Goal: Task Accomplishment & Management: Complete application form

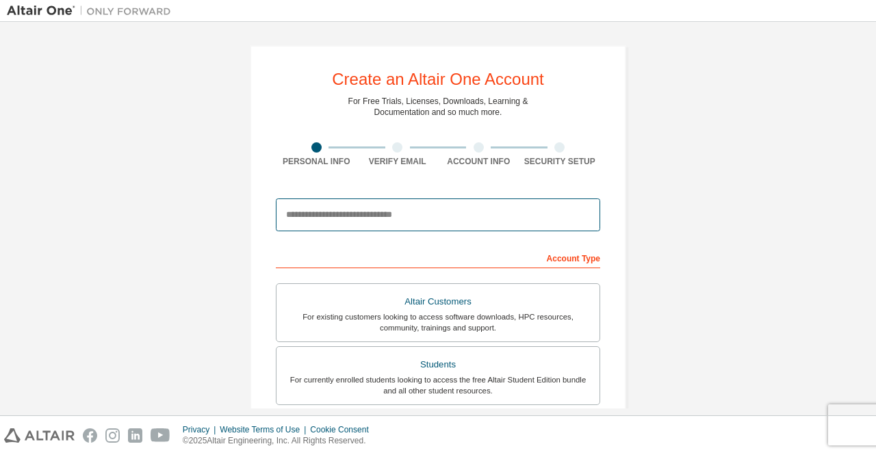
click at [545, 207] on input "email" at bounding box center [438, 214] width 324 height 33
type input "**********"
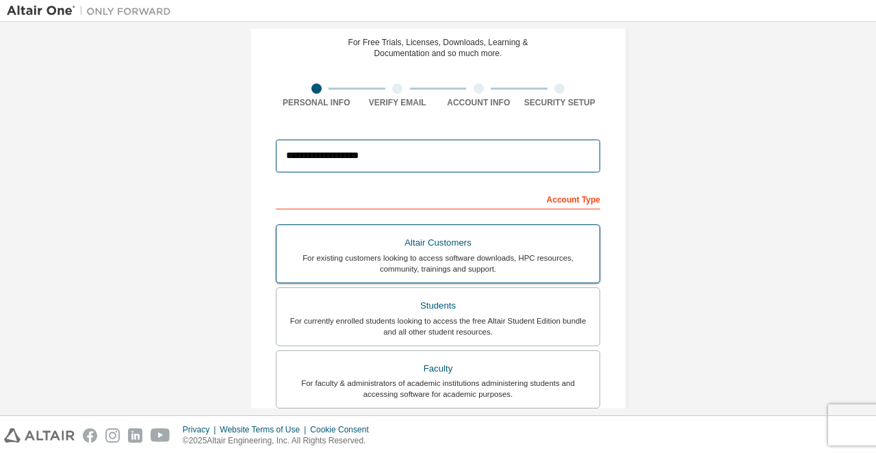
scroll to position [60, 0]
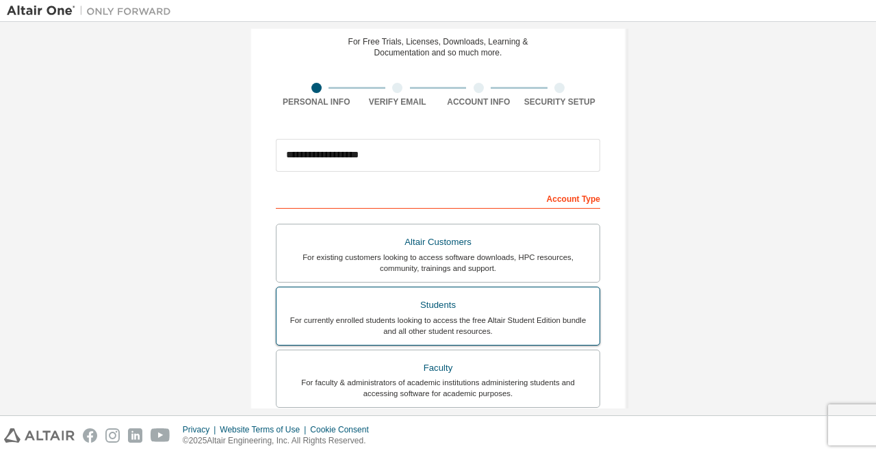
click at [443, 309] on div "Students" at bounding box center [438, 305] width 307 height 19
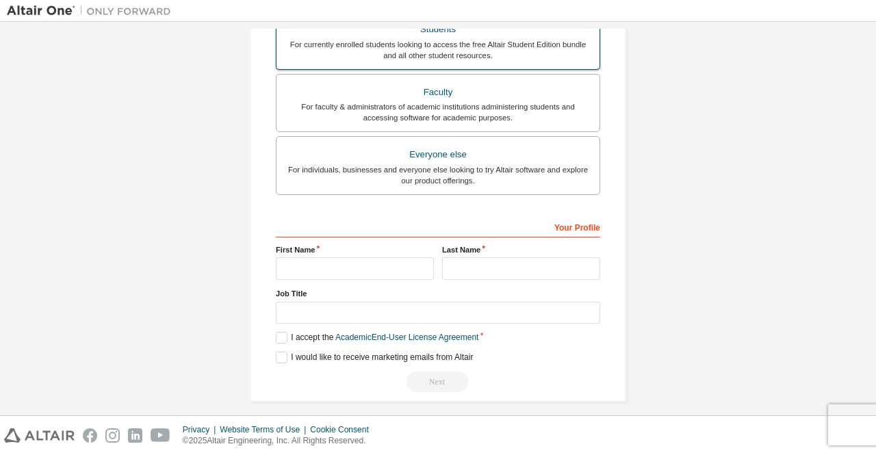
scroll to position [337, 0]
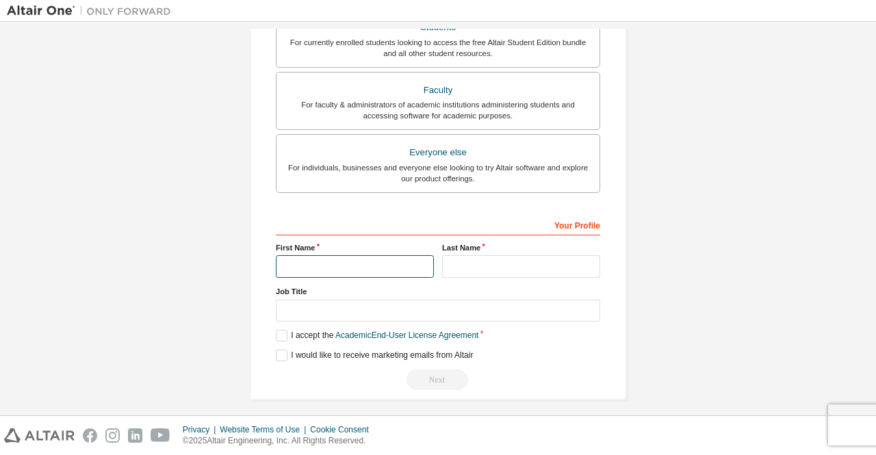
click at [357, 270] on input "text" at bounding box center [355, 266] width 158 height 23
type input "******"
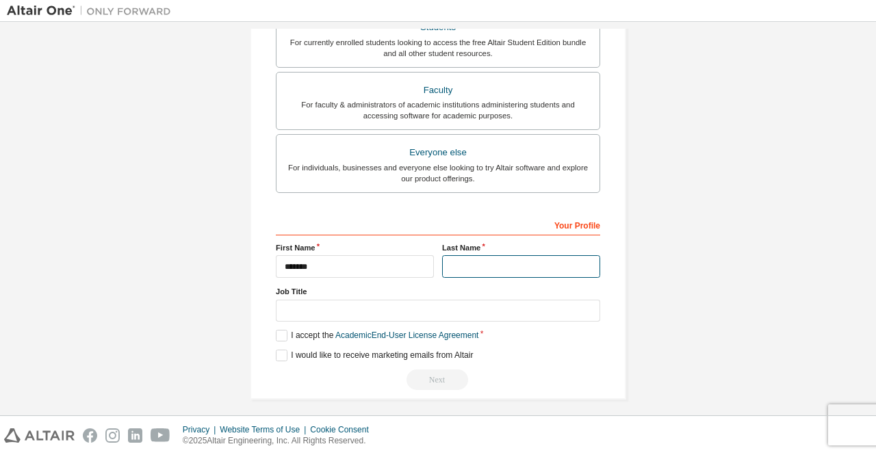
click at [464, 260] on input "text" at bounding box center [521, 266] width 158 height 23
type input "*******"
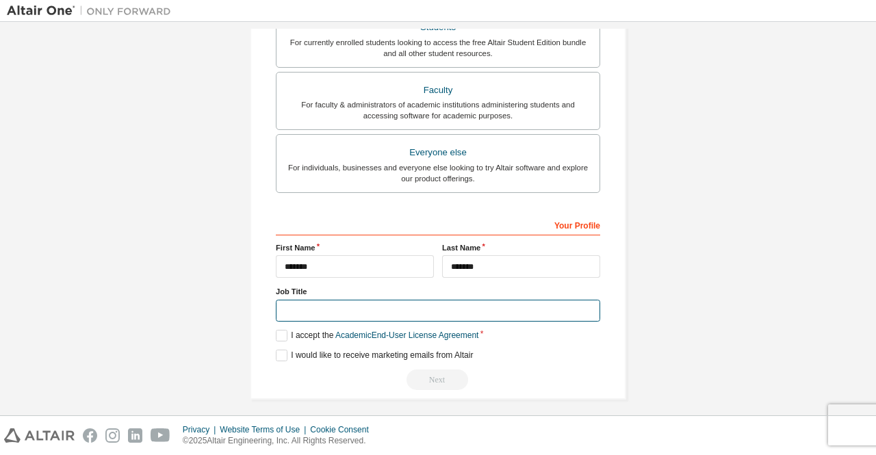
click at [415, 317] on input "text" at bounding box center [438, 311] width 324 height 23
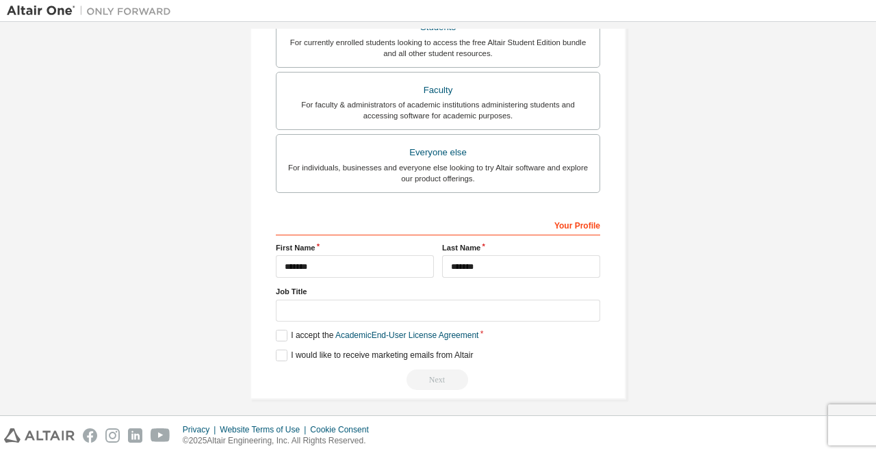
click at [403, 292] on label "Job Title" at bounding box center [438, 291] width 324 height 11
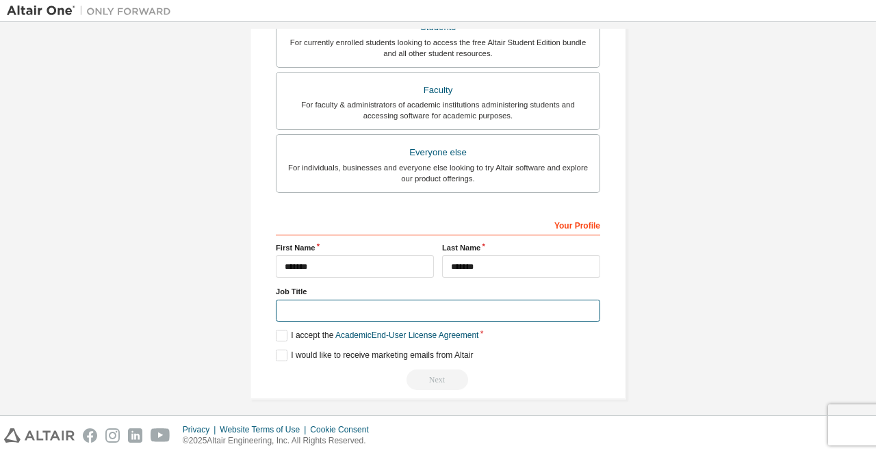
click at [402, 304] on input "text" at bounding box center [438, 311] width 324 height 23
type input "*******"
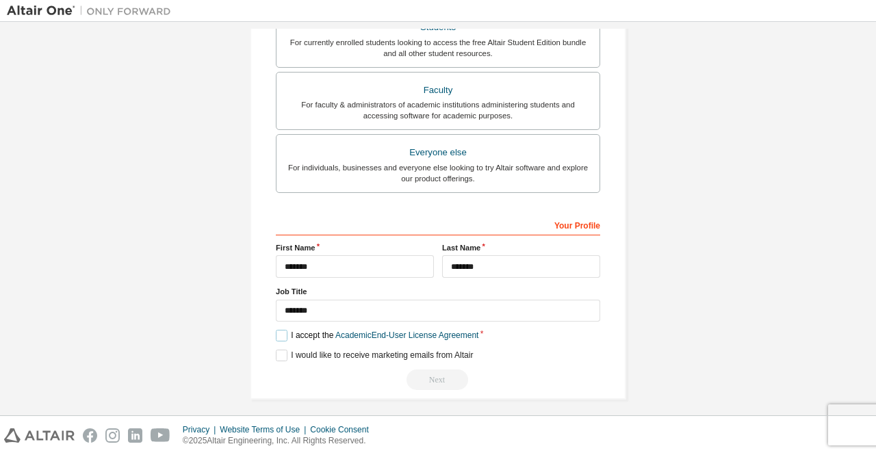
click at [280, 330] on label "I accept the Academic End-User License Agreement" at bounding box center [377, 336] width 203 height 12
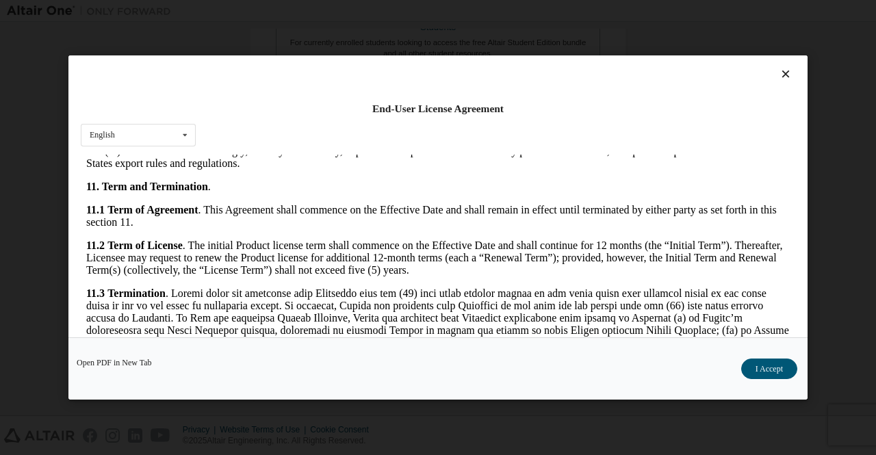
scroll to position [2262, 0]
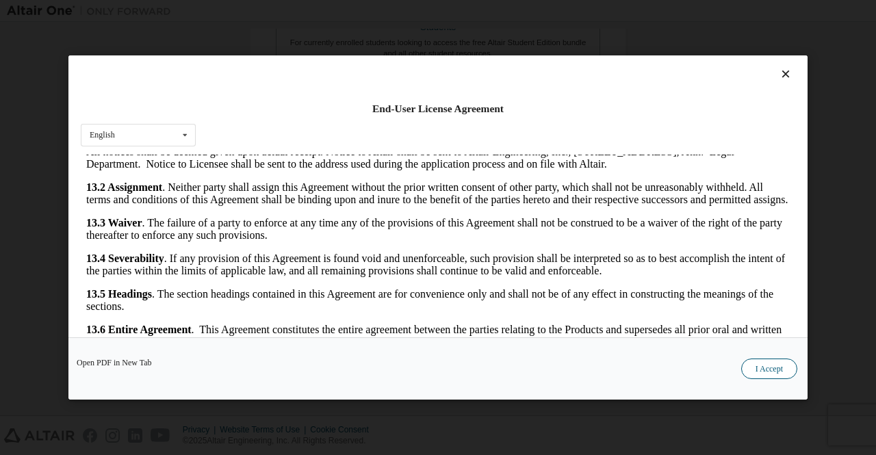
click at [772, 366] on button "I Accept" at bounding box center [769, 369] width 56 height 21
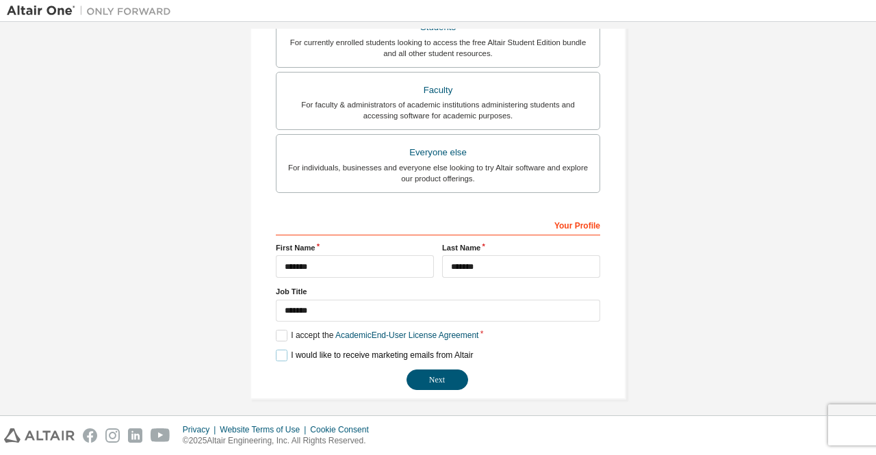
click at [278, 354] on label "I would like to receive marketing emails from Altair" at bounding box center [374, 356] width 197 height 12
click at [308, 352] on label "I would like to receive marketing emails from Altair" at bounding box center [374, 356] width 197 height 12
click at [442, 384] on button "Next" at bounding box center [437, 379] width 62 height 21
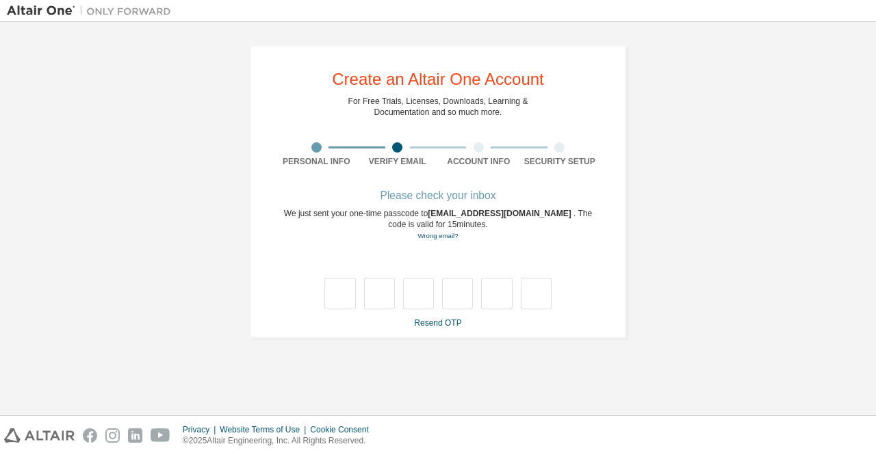
scroll to position [0, 0]
type input "*"
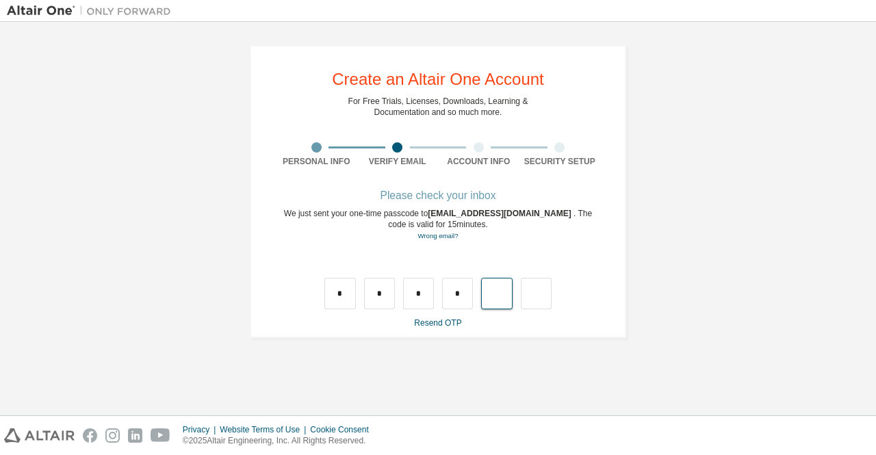
type input "*"
